Goal: Information Seeking & Learning: Check status

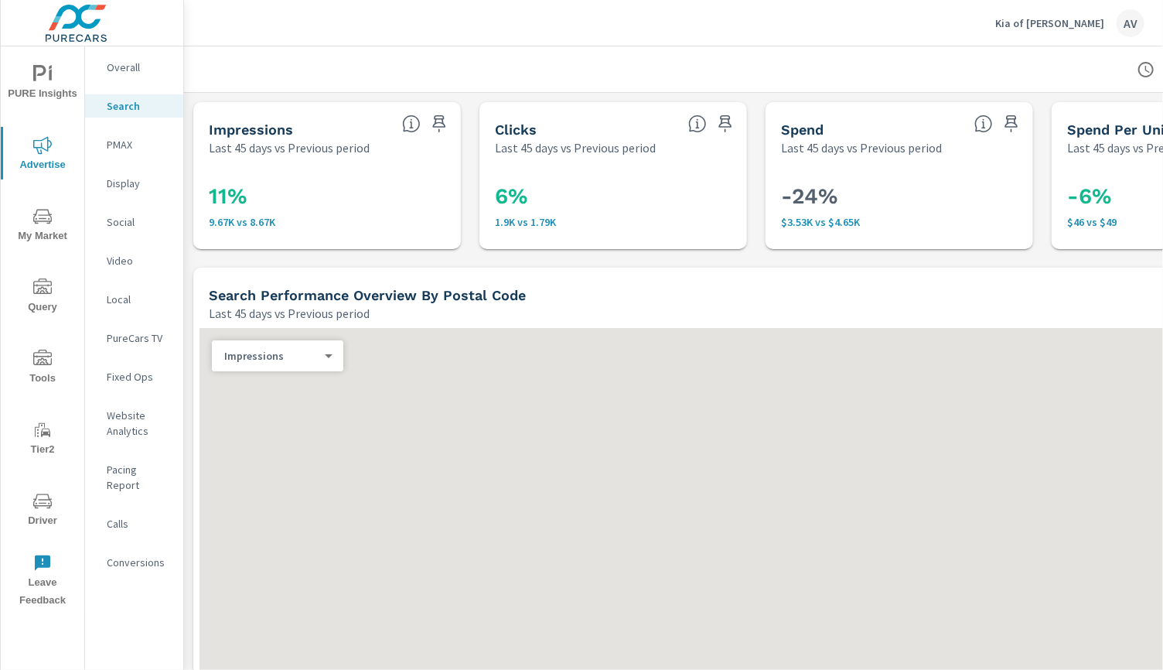
scroll to position [348, 0]
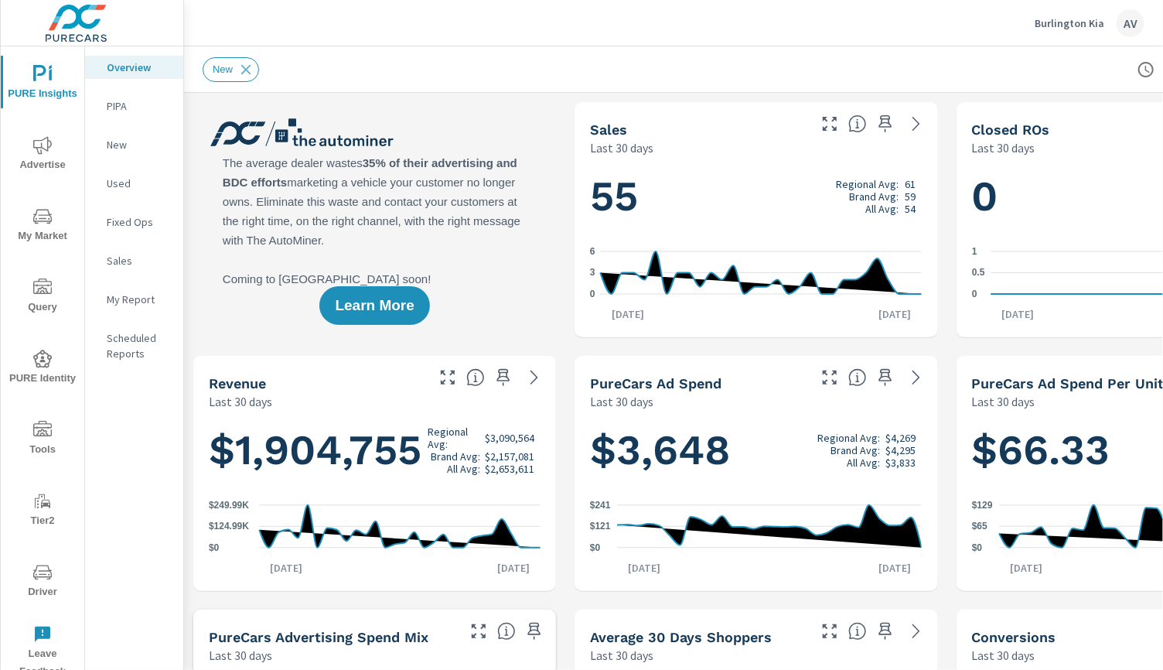
click at [538, 203] on div "Learn More" at bounding box center [374, 219] width 363 height 235
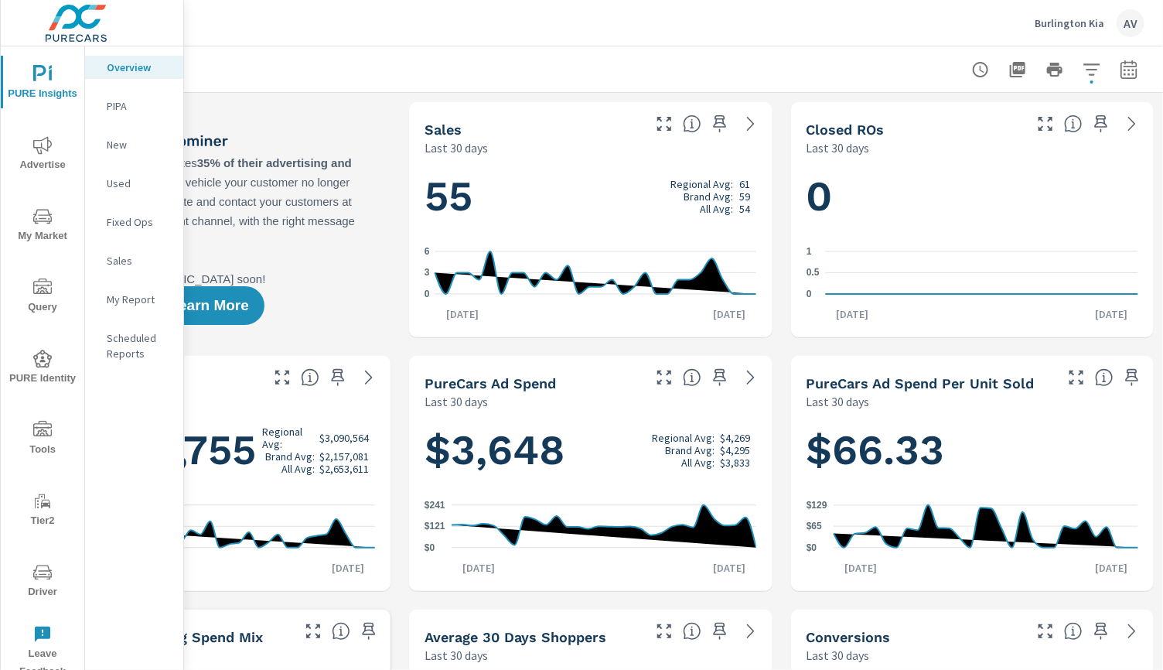
scroll to position [0, 178]
click at [377, 186] on div "Learn More" at bounding box center [209, 219] width 363 height 235
click at [1120, 70] on icon "button" at bounding box center [1129, 69] width 19 height 19
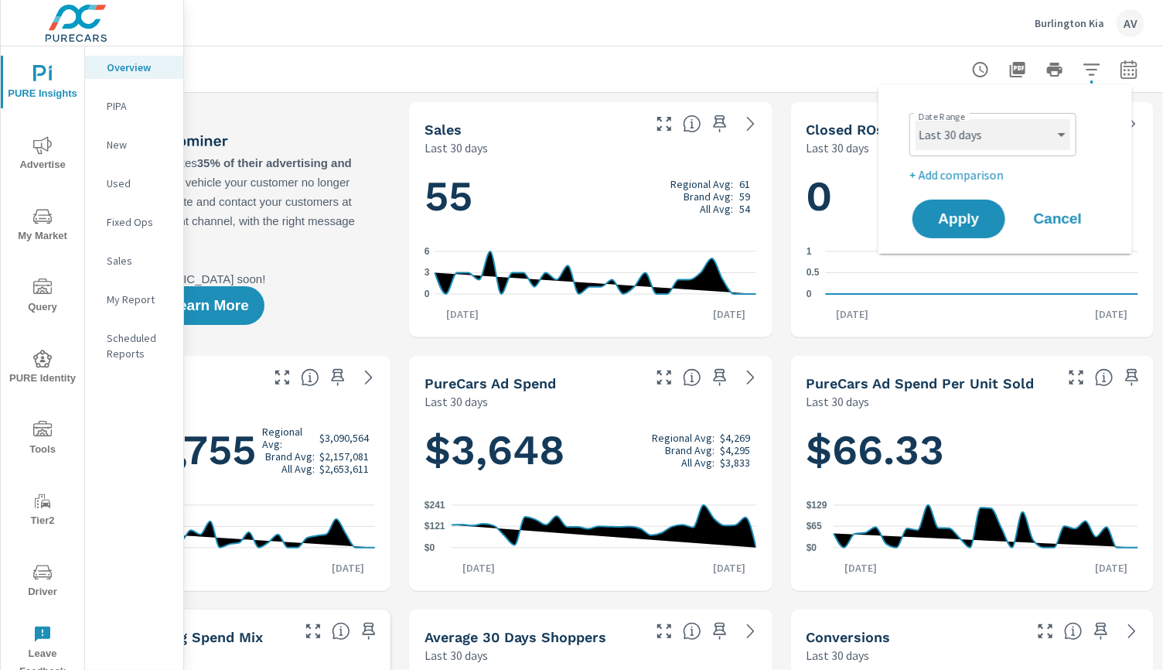
click at [953, 130] on select "Custom Yesterday Last week Last 7 days Last 14 days Last 30 days Last 45 days L…" at bounding box center [992, 134] width 155 height 31
select select "Last 2 months"
click at [953, 226] on span "Apply" at bounding box center [958, 219] width 63 height 15
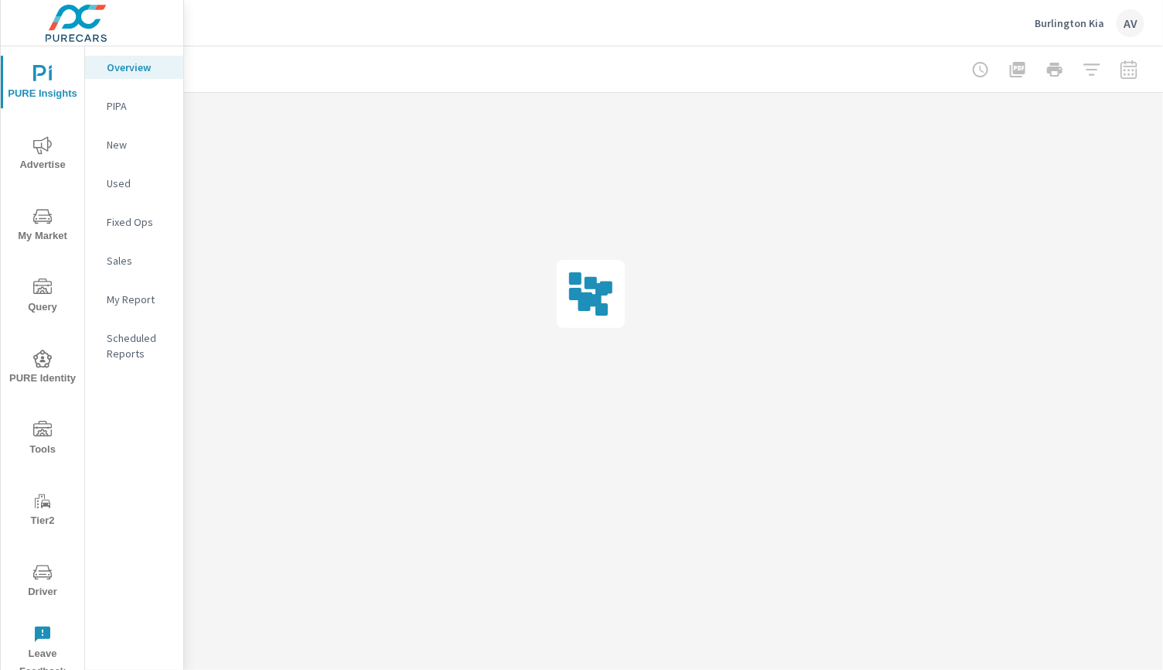
scroll to position [0, 165]
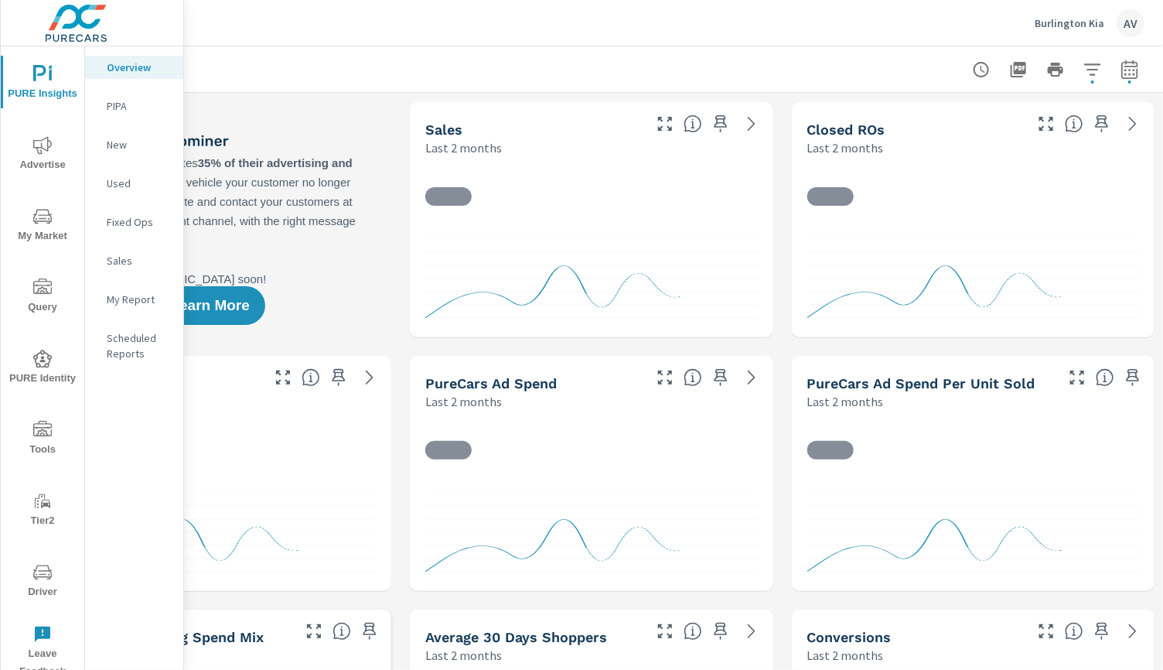
scroll to position [60, 0]
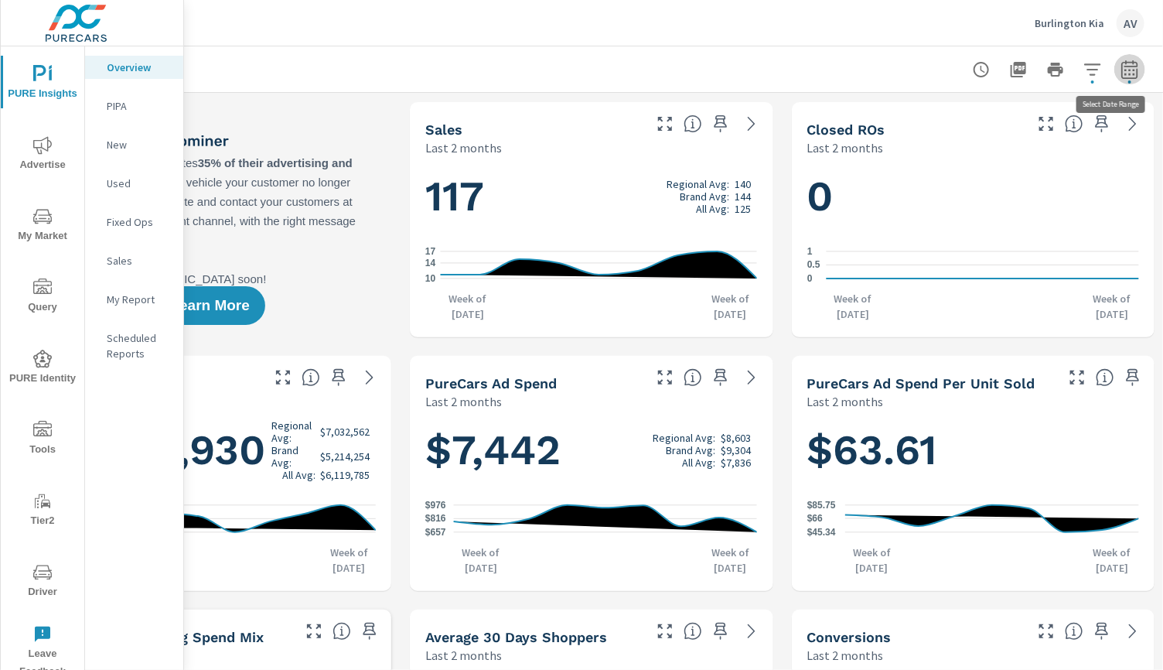
click at [1131, 73] on icon "button" at bounding box center [1129, 69] width 19 height 19
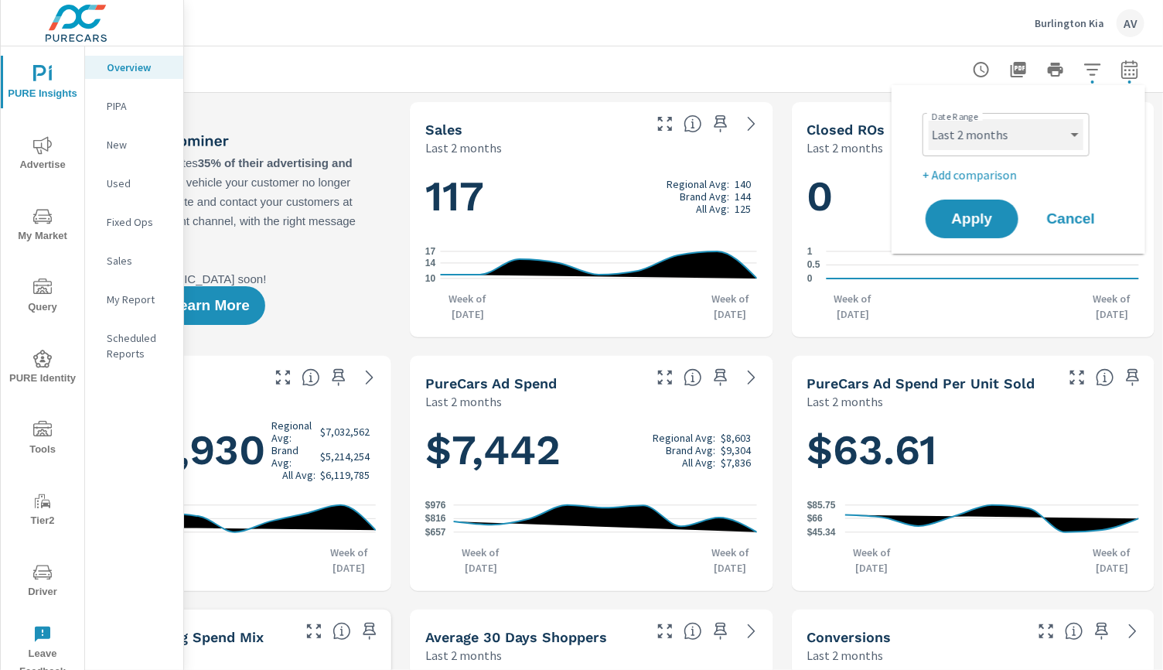
click at [946, 132] on select "Custom Yesterday Last week Last 7 days Last 14 days Last 30 days Last 45 days L…" at bounding box center [1006, 134] width 155 height 31
select select "Last 3 months"
click at [977, 221] on span "Apply" at bounding box center [971, 219] width 63 height 15
